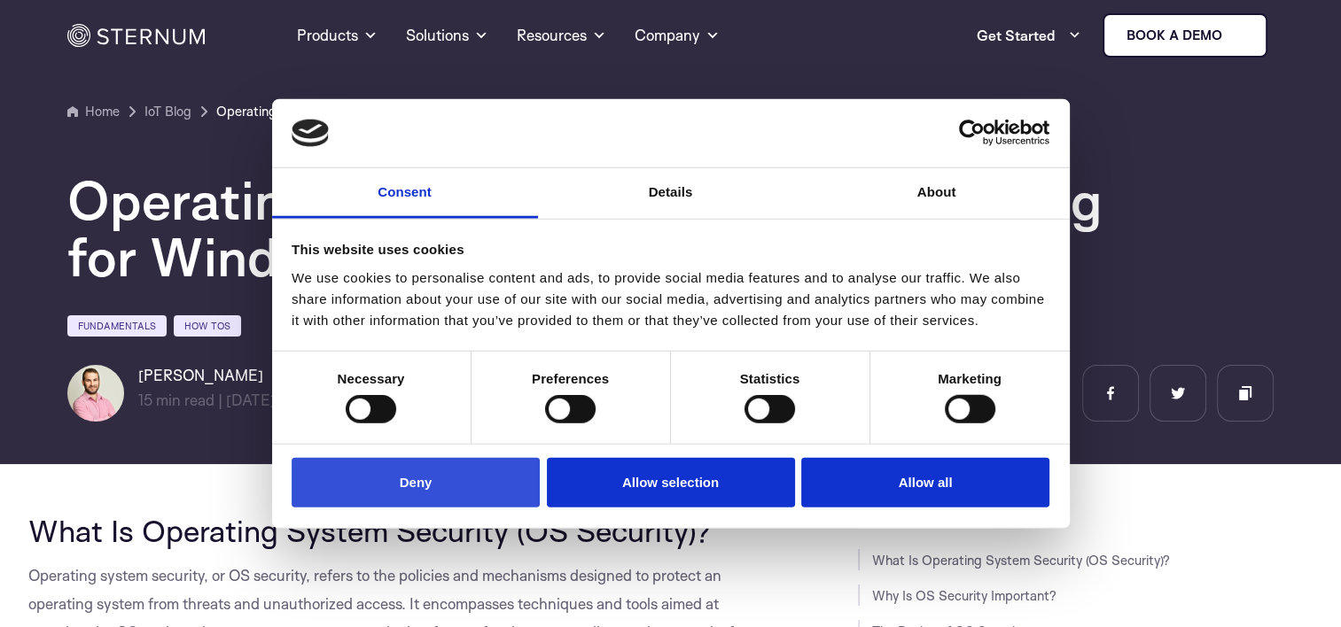
click at [500, 486] on button "Deny" at bounding box center [416, 482] width 248 height 51
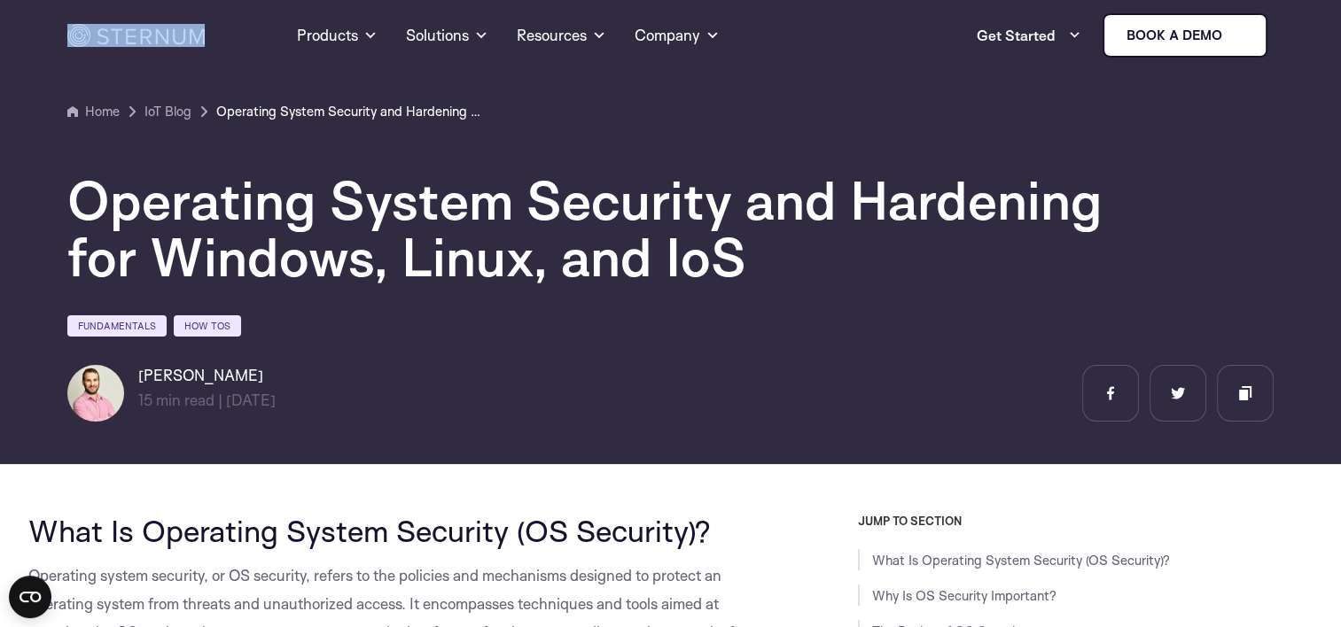
drag, startPoint x: 209, startPoint y: 33, endPoint x: 89, endPoint y: 39, distance: 120.7
click at [89, 39] on div at bounding box center [139, 36] width 144 height 24
copy link
click at [417, 265] on h1 "Operating System Security and Hardening for Windows, Linux, and IoS" at bounding box center [598, 228] width 1063 height 113
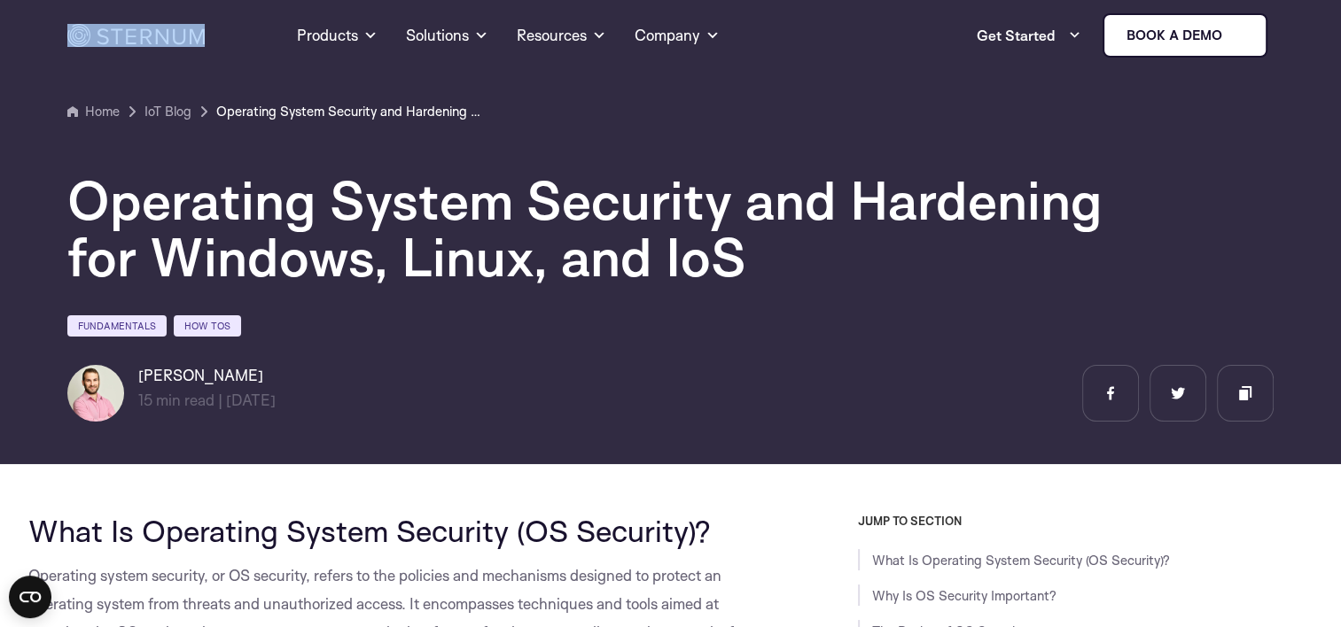
drag, startPoint x: 206, startPoint y: 35, endPoint x: 107, endPoint y: 36, distance: 98.4
click at [107, 36] on div at bounding box center [139, 36] width 144 height 24
click at [636, 440] on section "Home IoT Blog" at bounding box center [670, 226] width 1341 height 477
drag, startPoint x: 240, startPoint y: 46, endPoint x: 77, endPoint y: 45, distance: 163.0
click at [77, 45] on div "Home Products Sternum Platform Built-in memory protection, granular remote visi…" at bounding box center [670, 35] width 1207 height 71
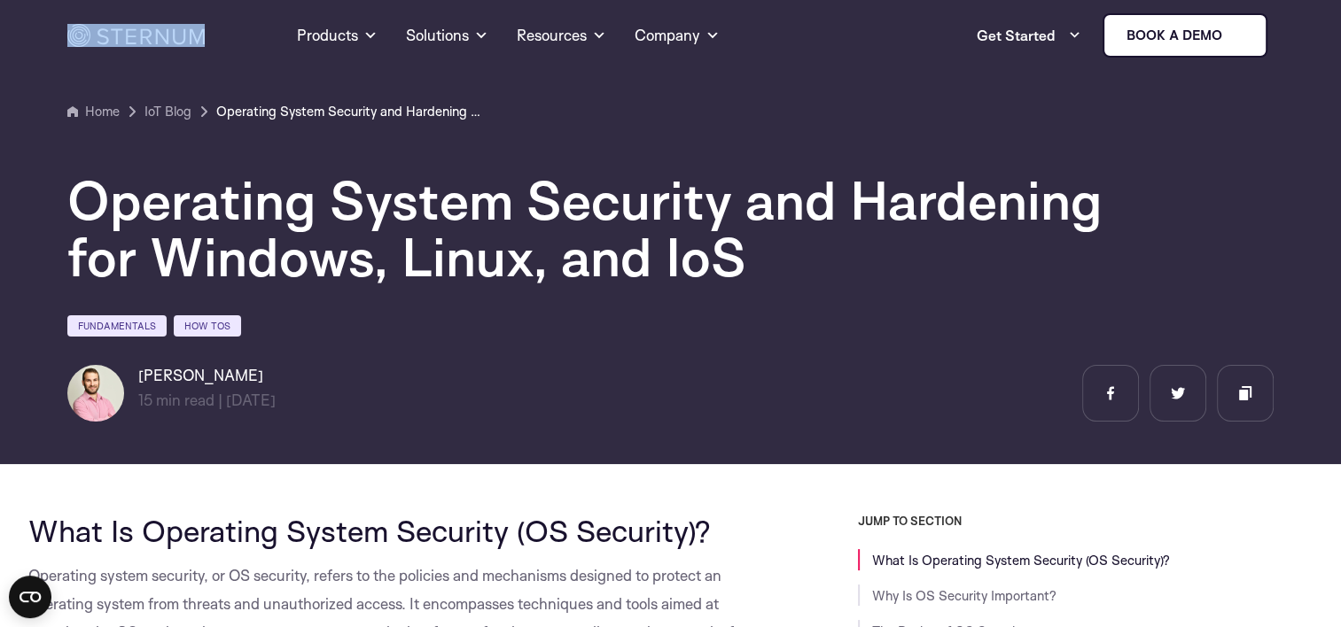
copy div "Home"
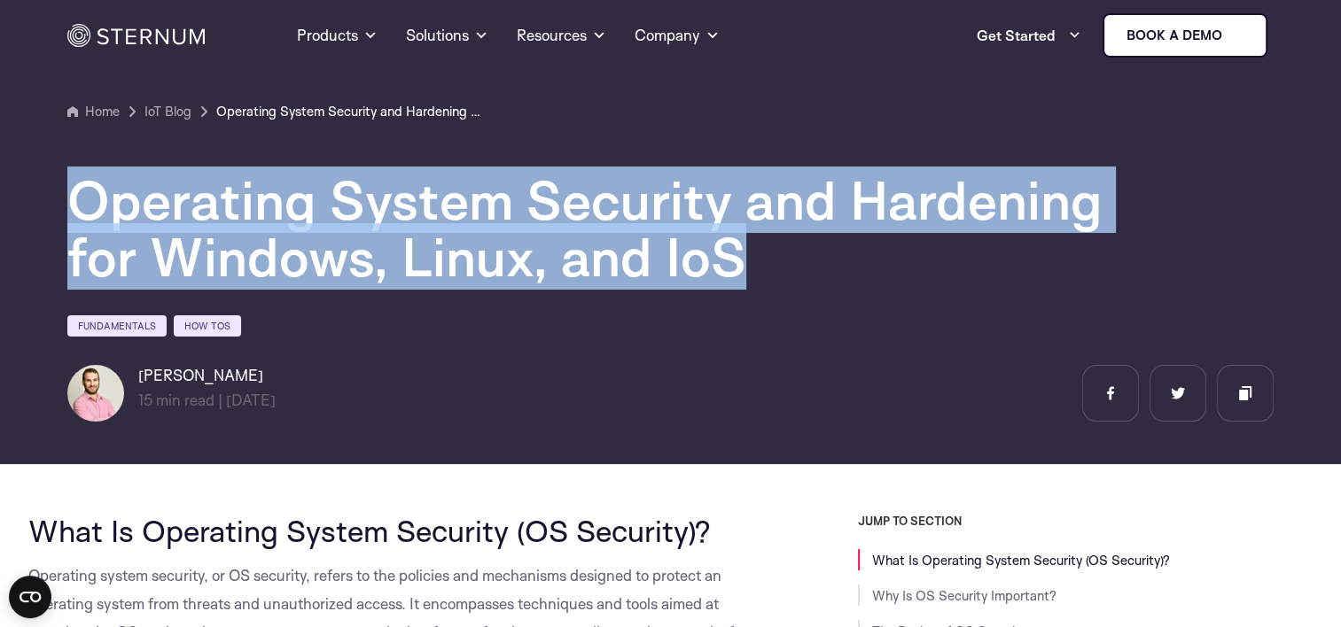
drag, startPoint x: 71, startPoint y: 201, endPoint x: 803, endPoint y: 251, distance: 733.6
click at [803, 251] on h1 "Operating System Security and Hardening for Windows, Linux, and IoS" at bounding box center [598, 228] width 1063 height 113
copy h1 "Operating System Security and Hardening for Windows, Linux, and IoS"
